Goal: Obtain resource: Download file/media

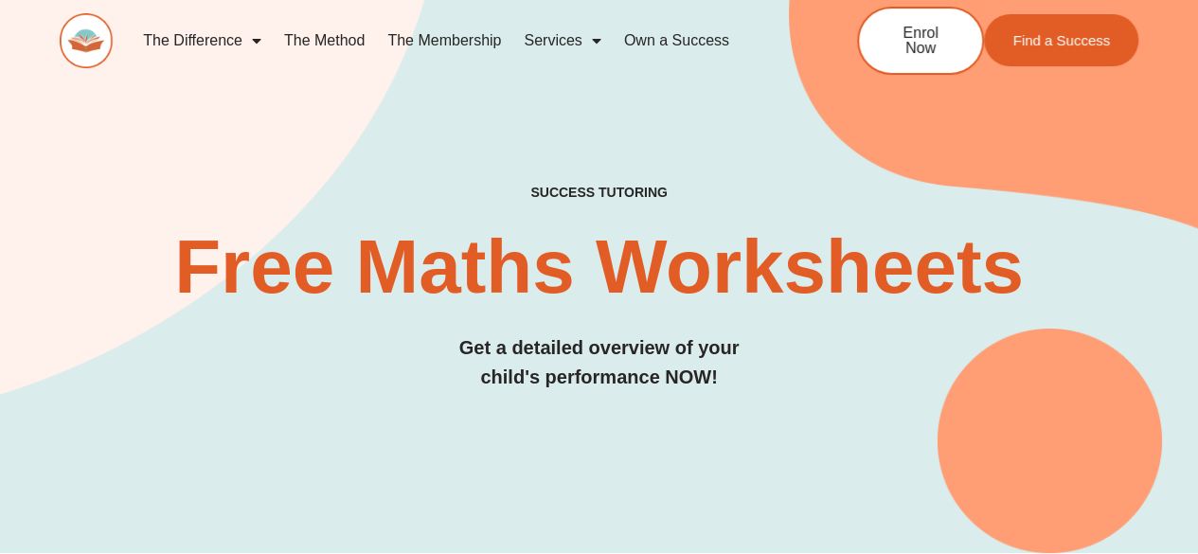
drag, startPoint x: 0, startPoint y: 0, endPoint x: 316, endPoint y: 130, distance: 342.0
click at [316, 130] on div "SUCCESS TUTORING​ Free Maths Worksheets​ Get a detailed overview of your child'…" at bounding box center [599, 240] width 1079 height 628
click at [93, 45] on img at bounding box center [86, 40] width 53 height 55
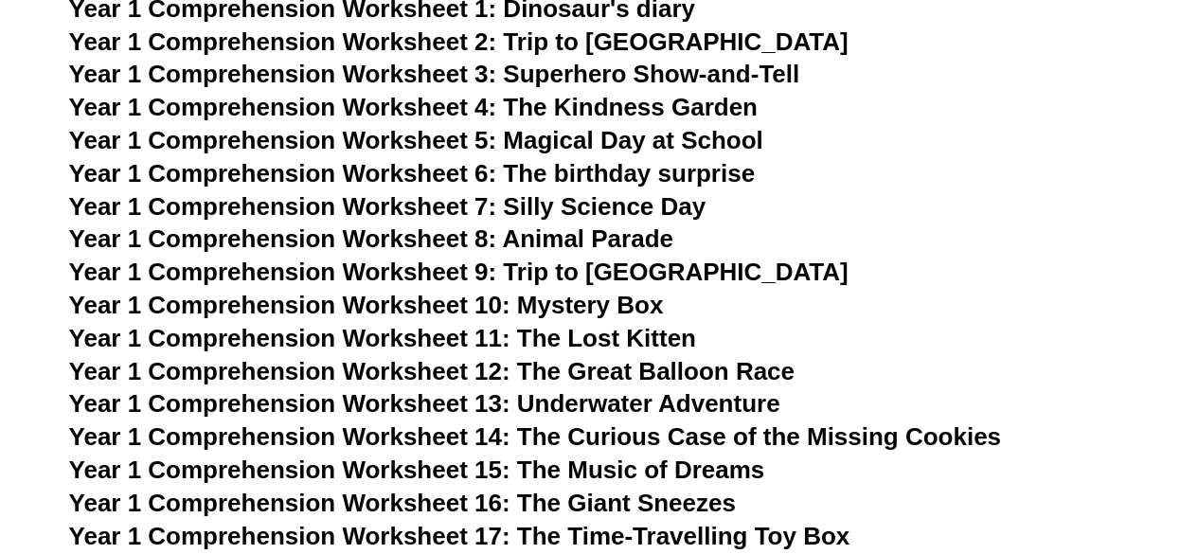
scroll to position [1989, 0]
